Goal: Find specific page/section: Find specific page/section

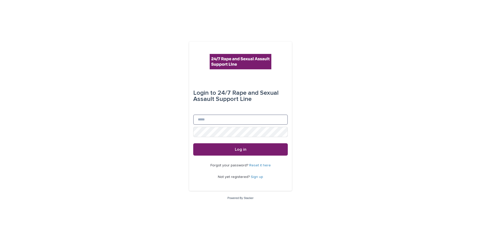
type input "**********"
click at [232, 156] on div "Forgot your password? Reset it here Not yet registered? Sign up" at bounding box center [240, 171] width 94 height 31
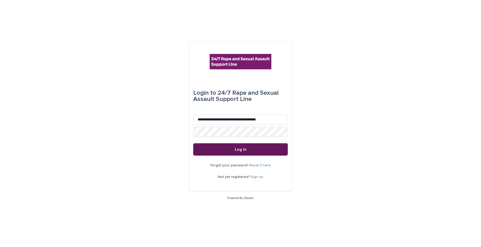
click at [233, 154] on button "Log in" at bounding box center [240, 149] width 94 height 12
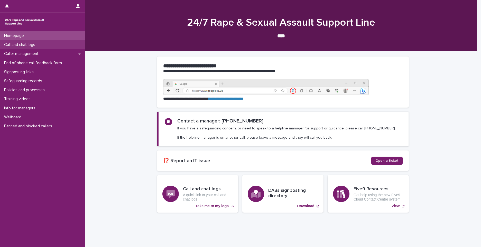
click at [32, 47] on p "Call and chat logs" at bounding box center [20, 44] width 37 height 5
